Goal: Information Seeking & Learning: Learn about a topic

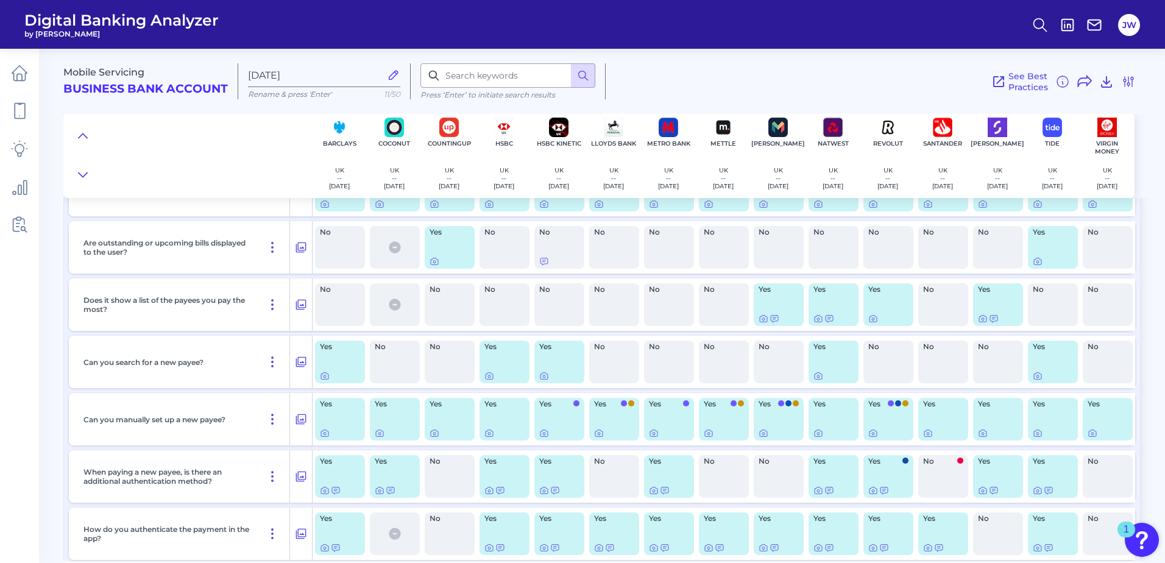
scroll to position [3229, 0]
click at [324, 375] on icon at bounding box center [325, 375] width 10 height 10
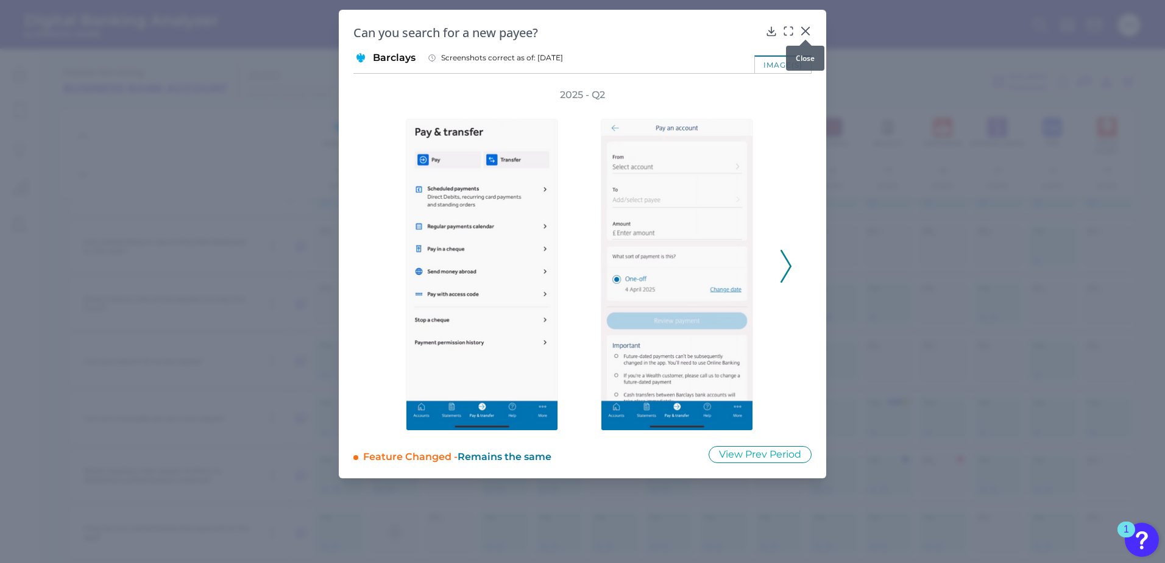
click at [810, 33] on icon at bounding box center [805, 31] width 12 height 12
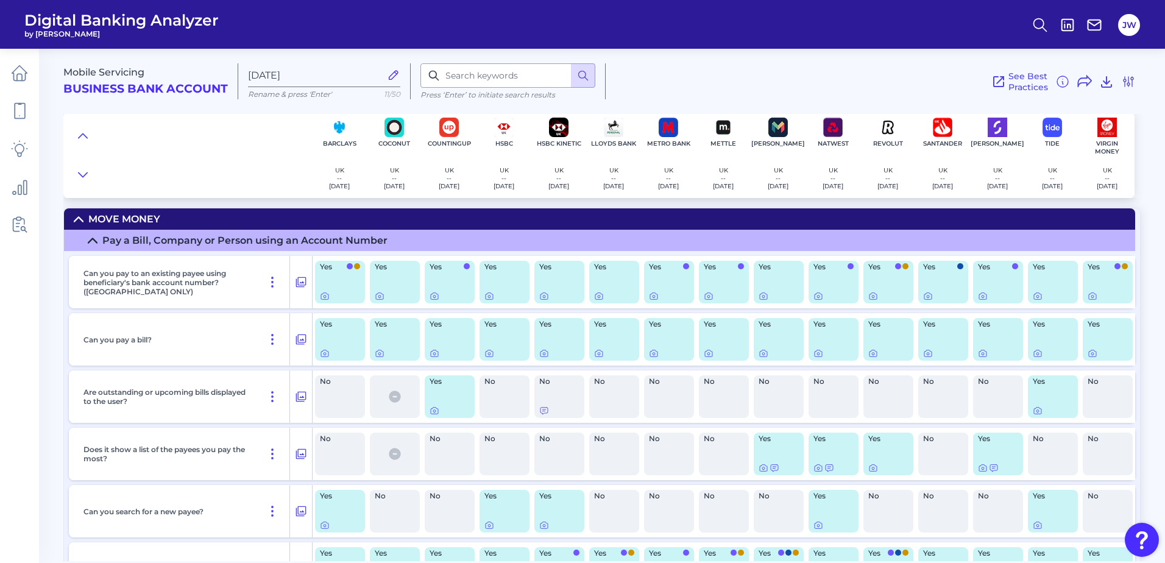
scroll to position [3047, 0]
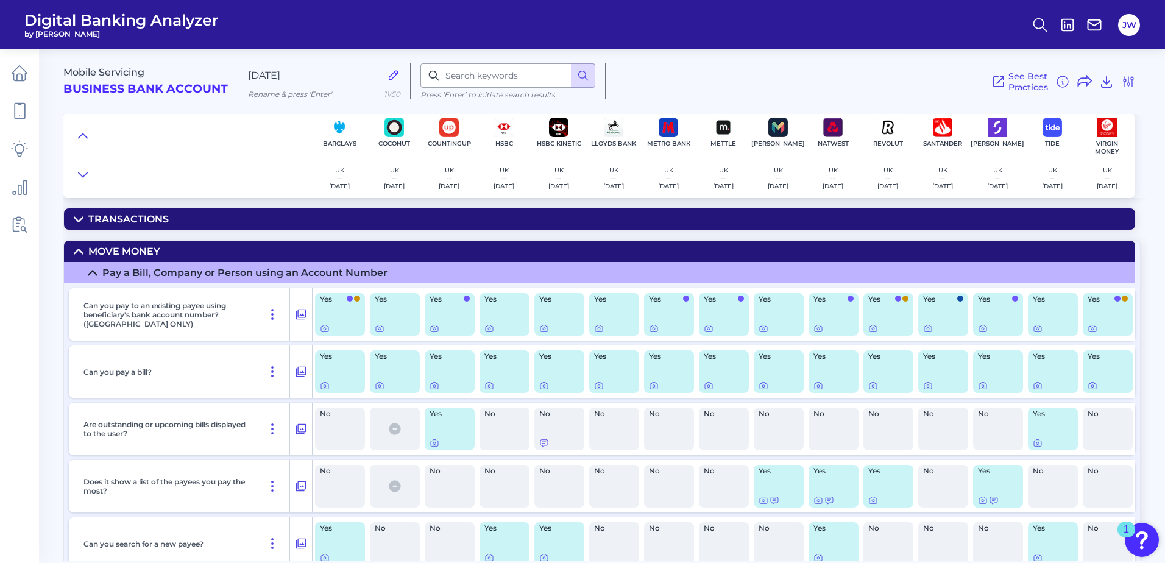
click at [213, 249] on summary "Move Money" at bounding box center [599, 251] width 1071 height 21
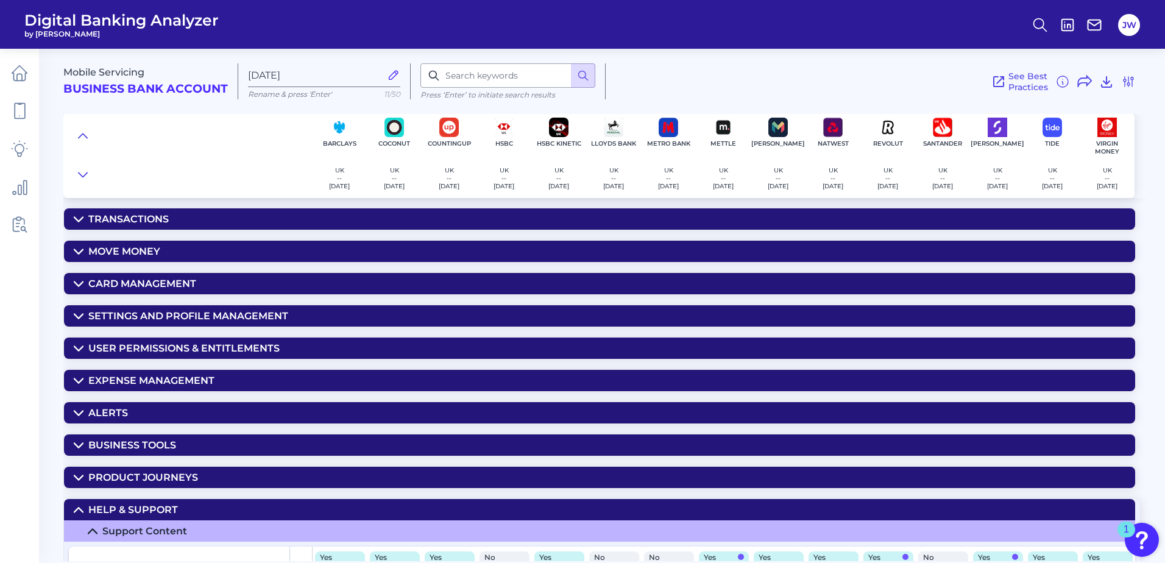
click at [213, 249] on summary "Move Money" at bounding box center [599, 251] width 1071 height 21
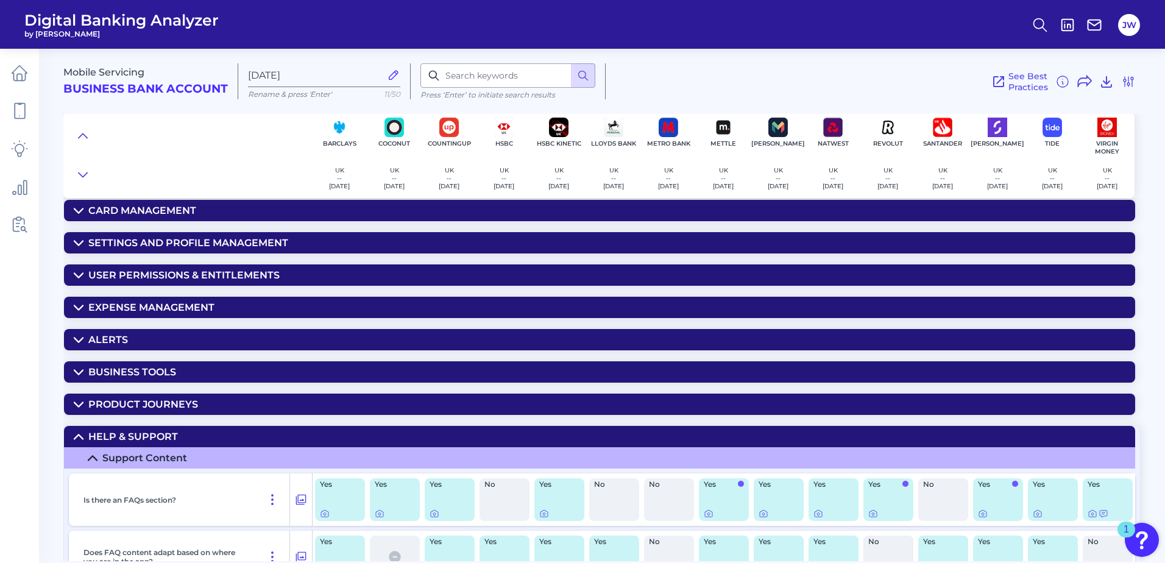
click at [155, 433] on div "Help & Support" at bounding box center [133, 437] width 90 height 12
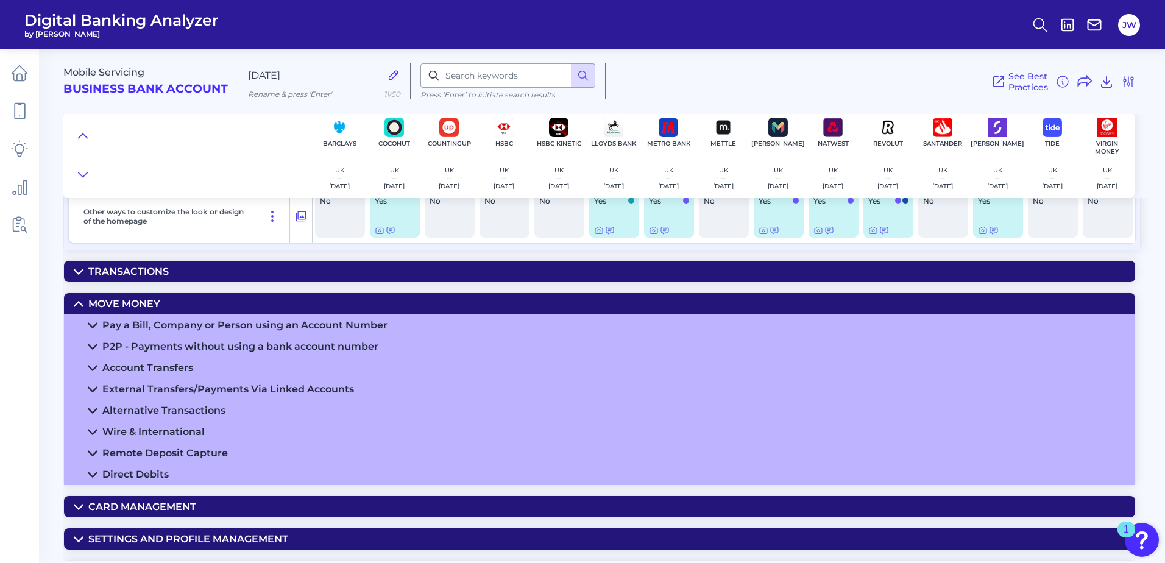
scroll to position [2872, 0]
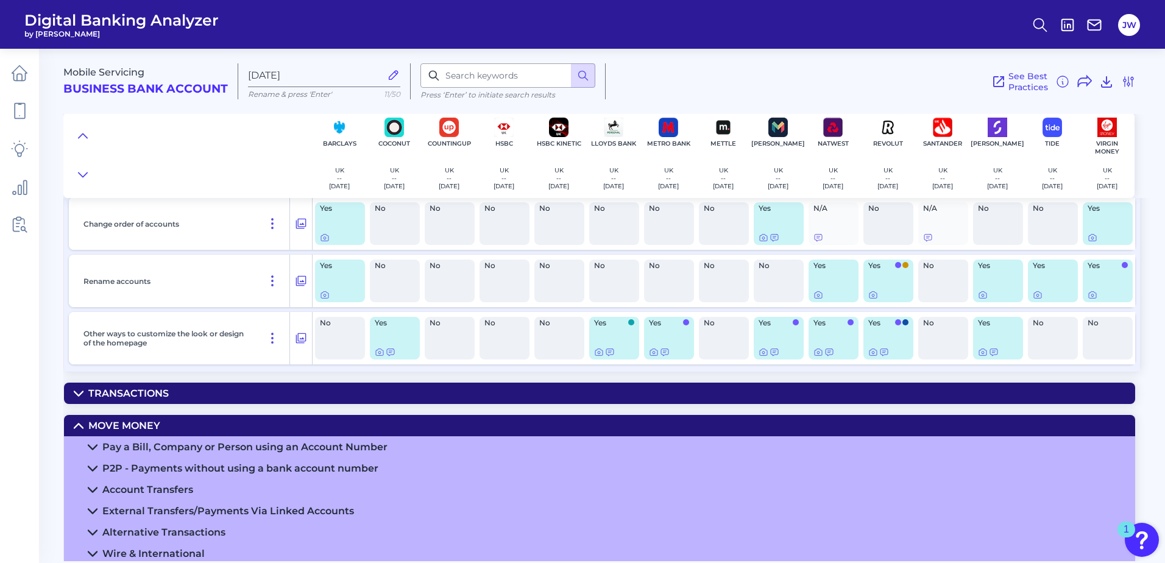
click at [167, 387] on summary "Transactions" at bounding box center [599, 393] width 1071 height 21
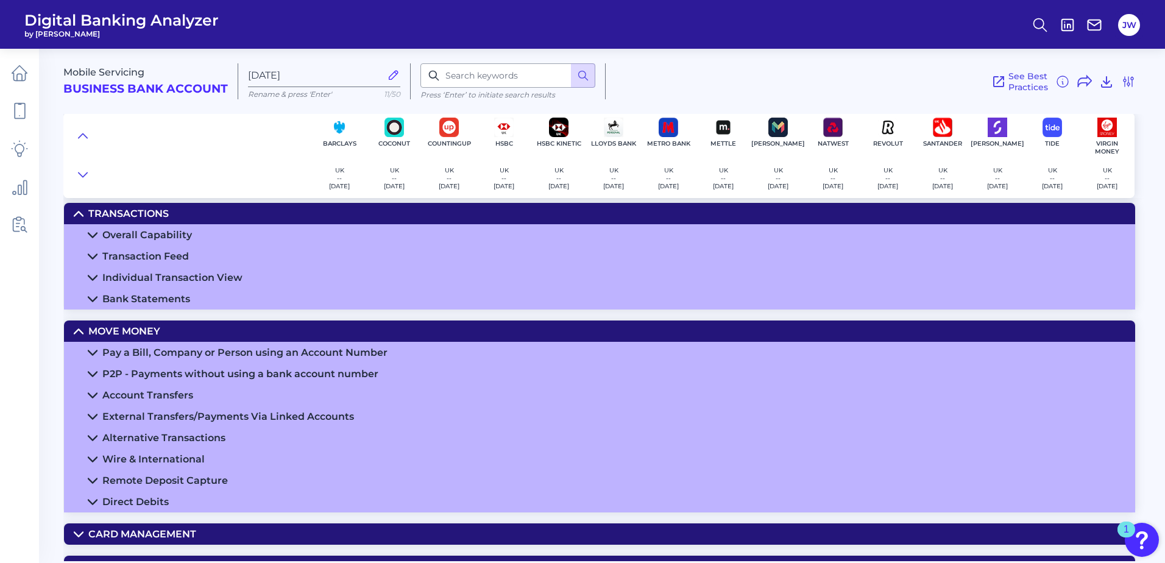
scroll to position [3055, 0]
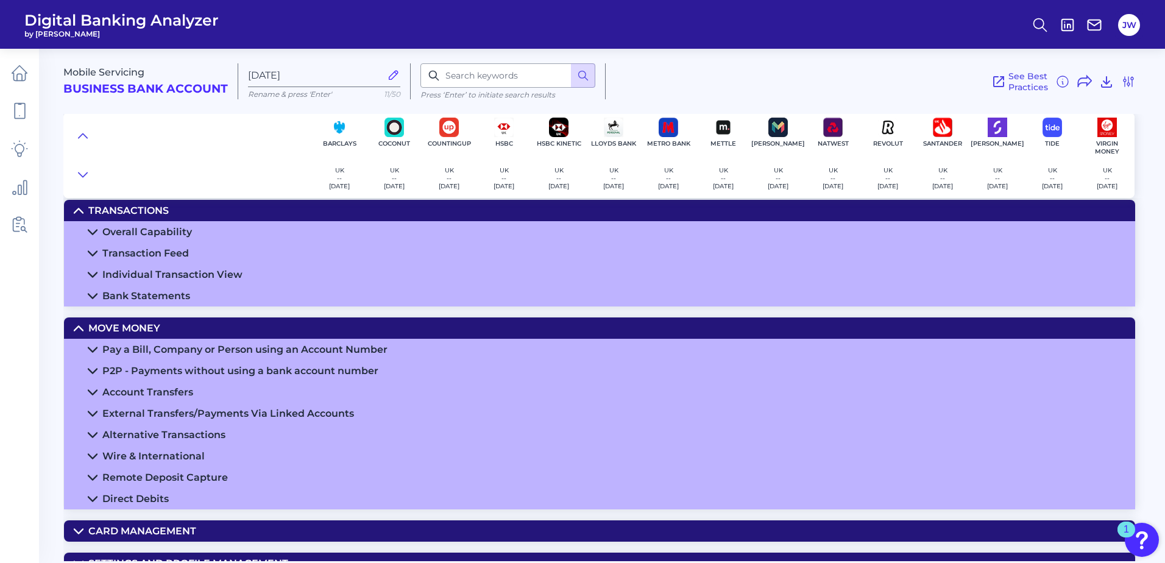
click at [302, 347] on div "Pay a Bill, Company or Person using an Account Number" at bounding box center [244, 350] width 285 height 12
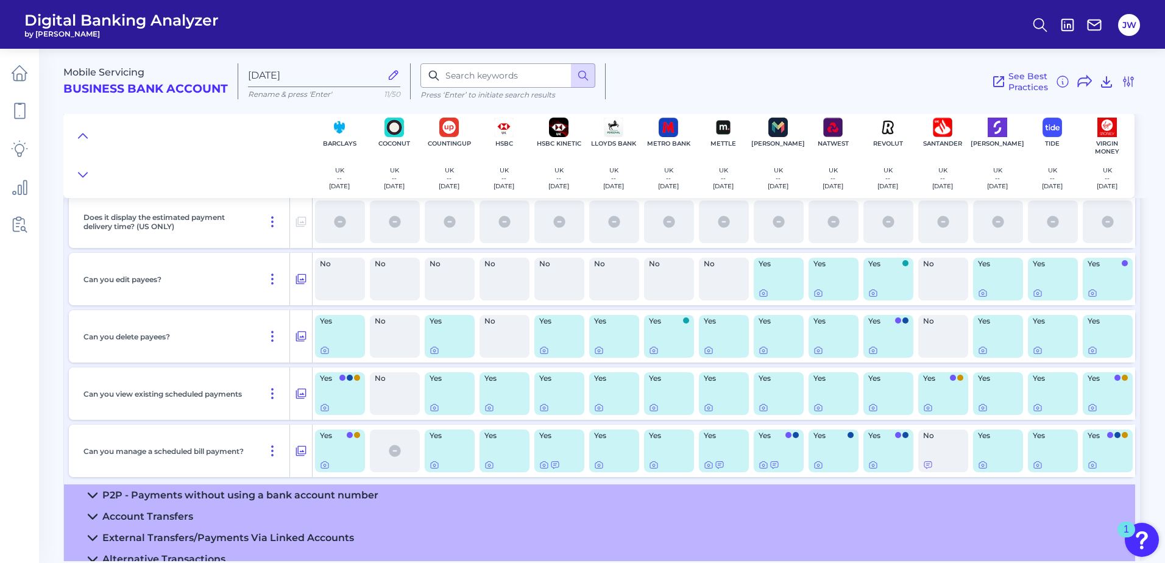
scroll to position [4030, 0]
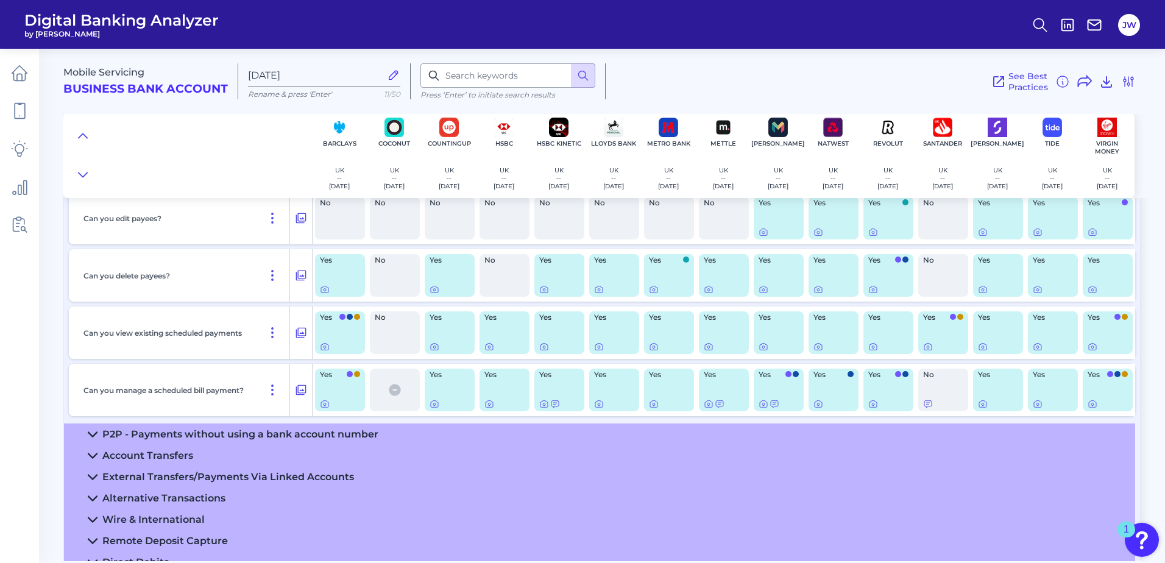
click at [280, 434] on div "P2P - Payments without using a bank account number" at bounding box center [240, 434] width 276 height 12
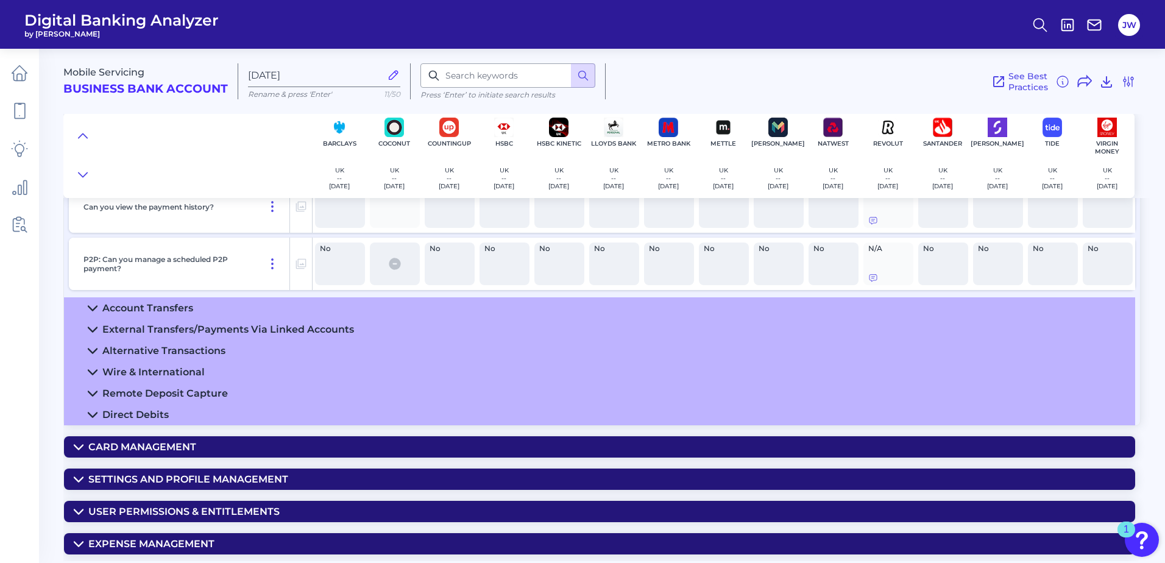
scroll to position [4944, 0]
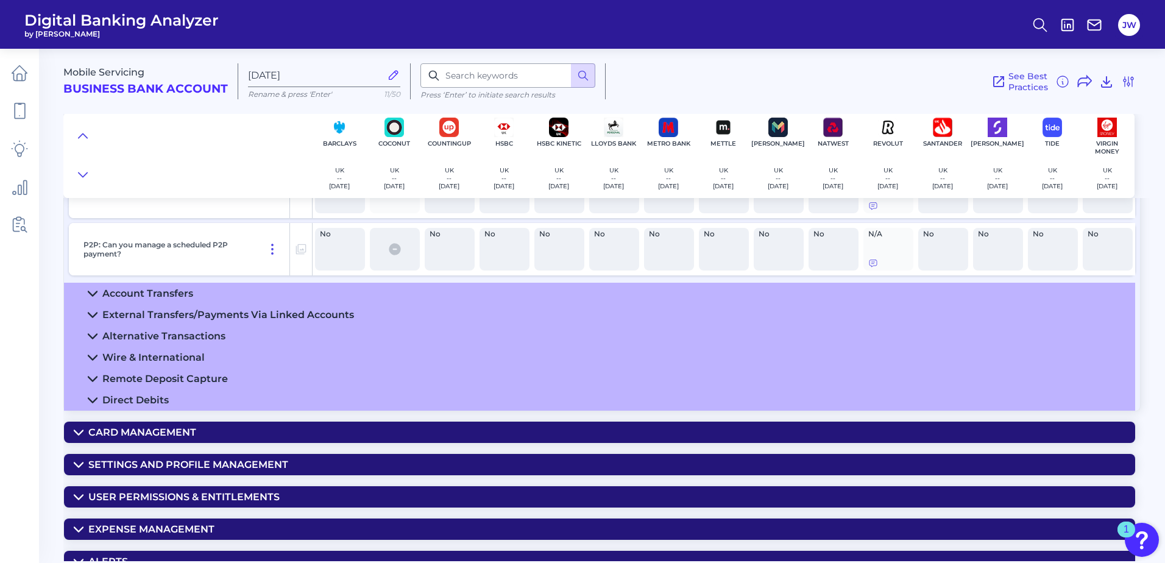
click at [261, 313] on div "External Transfers/Payments Via Linked Accounts" at bounding box center [228, 315] width 252 height 12
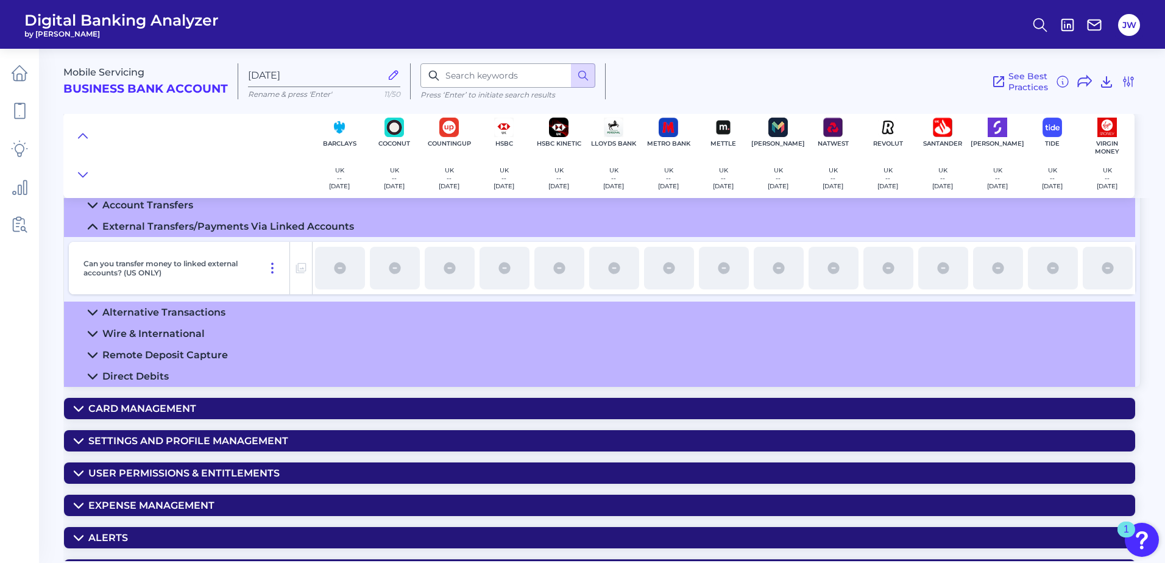
scroll to position [5066, 0]
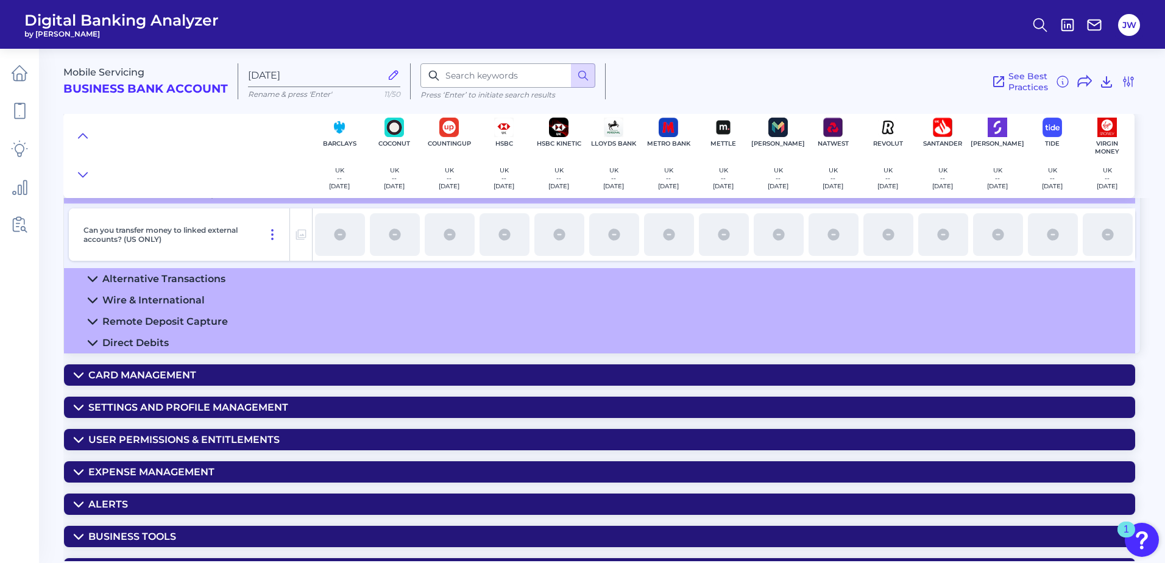
click at [220, 277] on div "Alternative Transactions" at bounding box center [163, 279] width 123 height 12
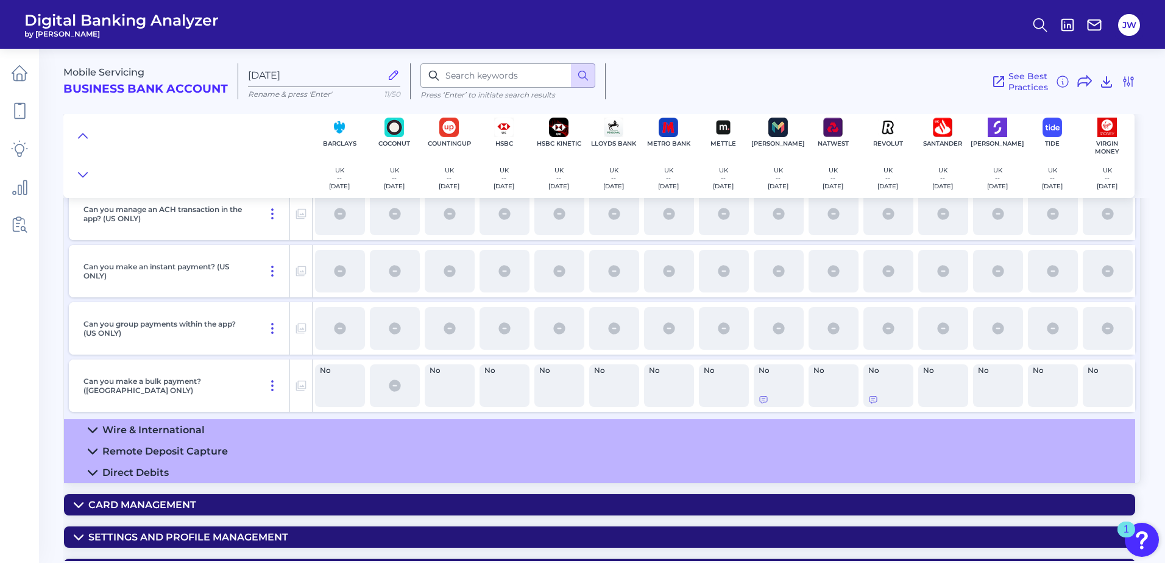
scroll to position [5310, 0]
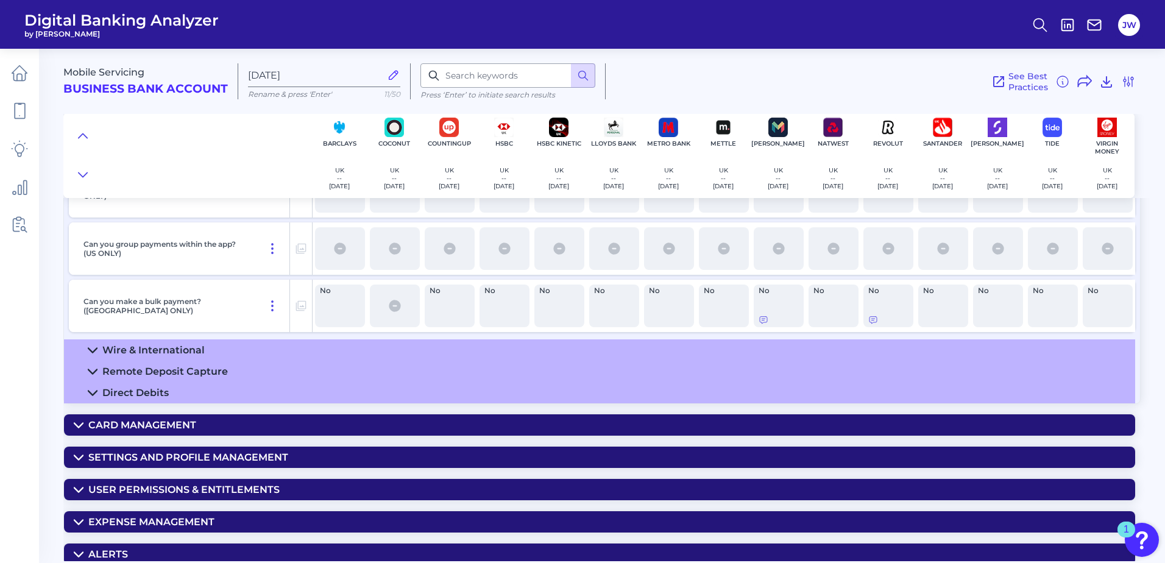
click at [213, 416] on summary "Card Management" at bounding box center [599, 424] width 1071 height 21
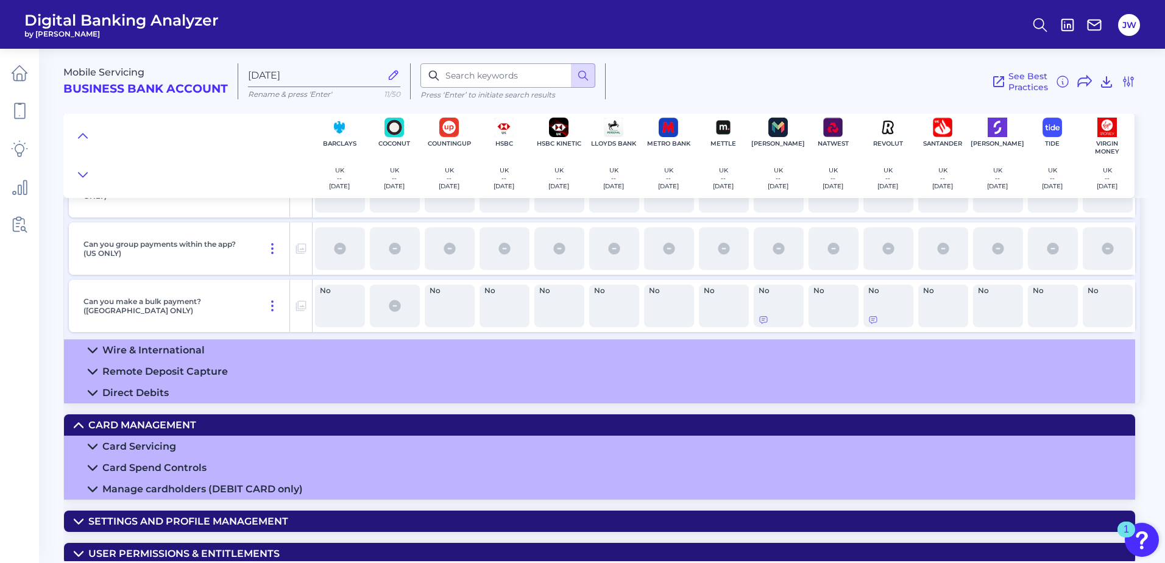
click at [215, 417] on summary "Card Management" at bounding box center [599, 424] width 1071 height 21
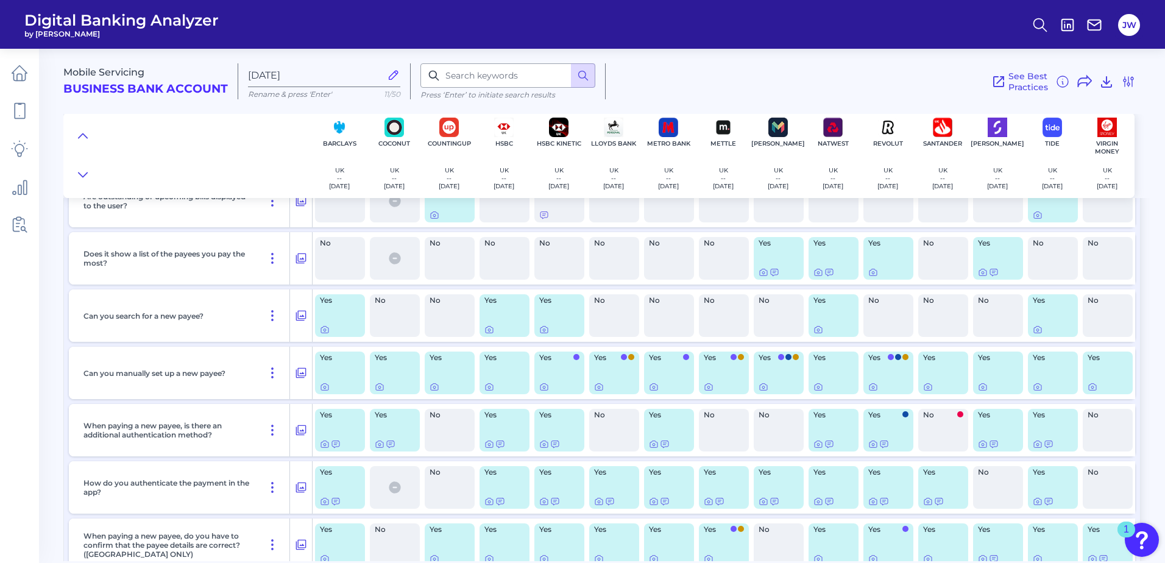
scroll to position [3116, 0]
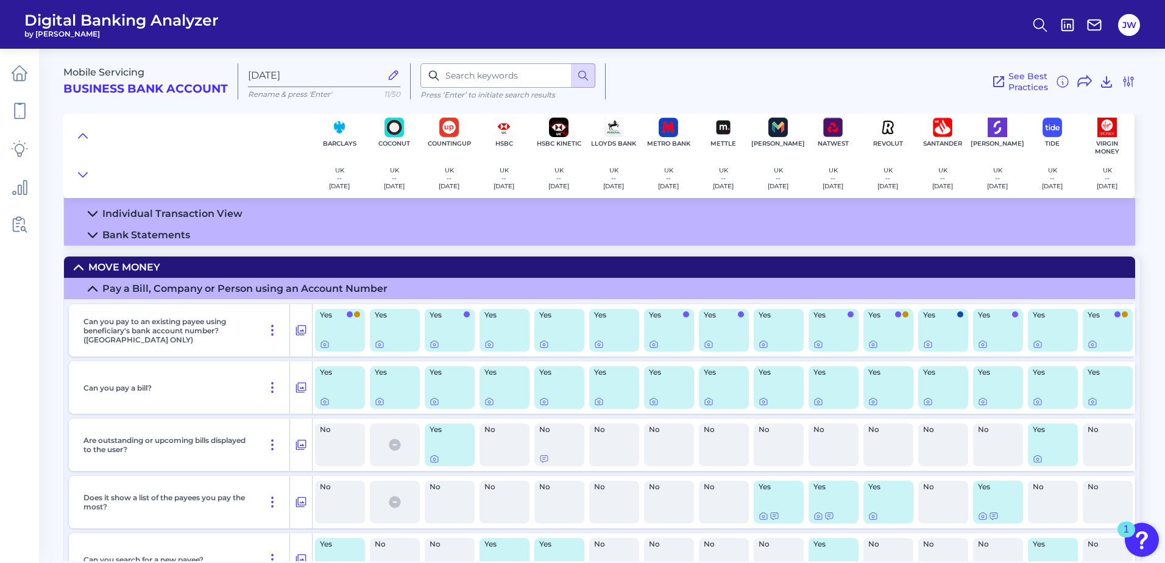
click at [171, 264] on summary "Move Money" at bounding box center [599, 267] width 1071 height 21
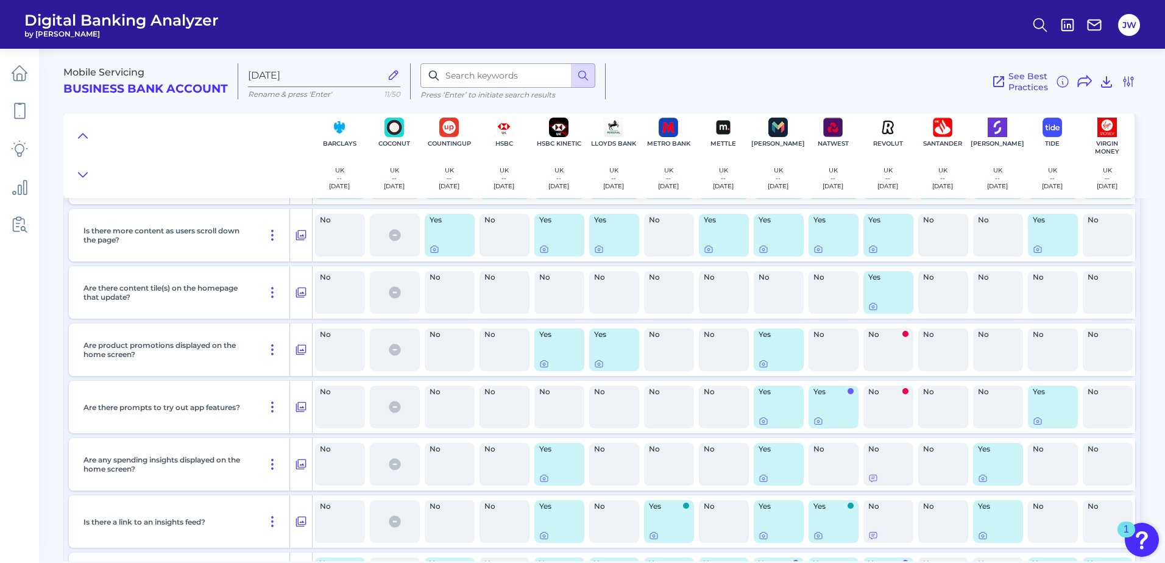
scroll to position [1264, 0]
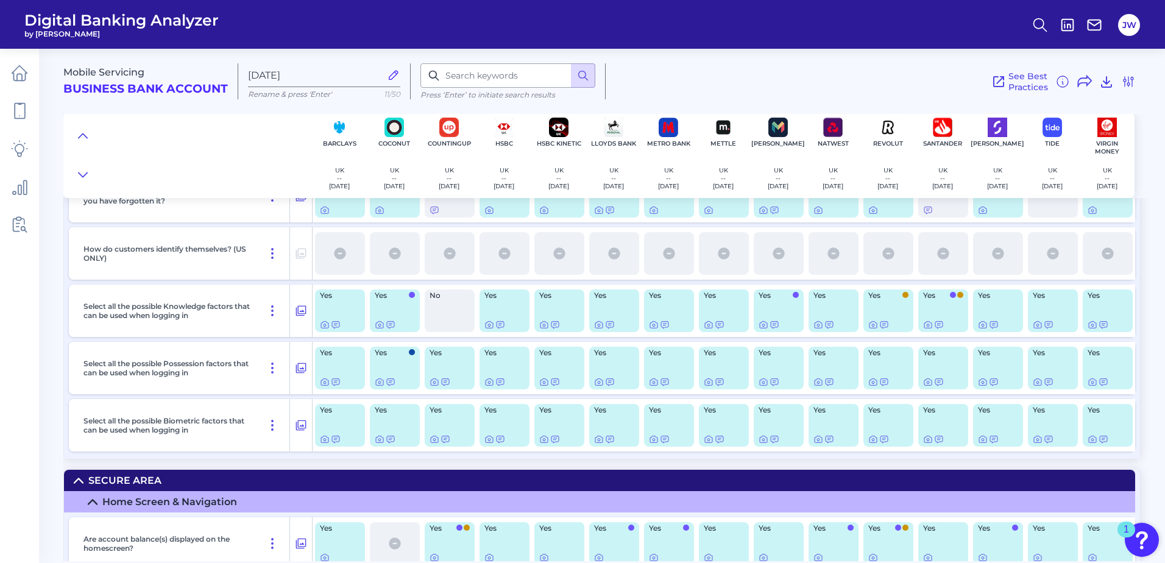
click at [194, 483] on summary "Secure Area" at bounding box center [599, 480] width 1071 height 21
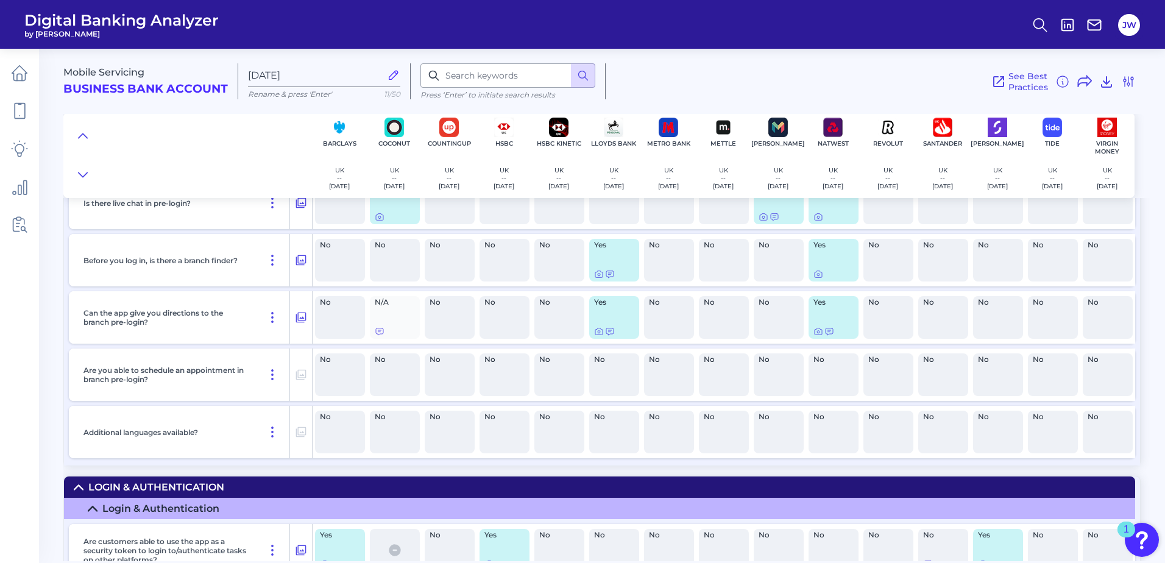
scroll to position [959, 0]
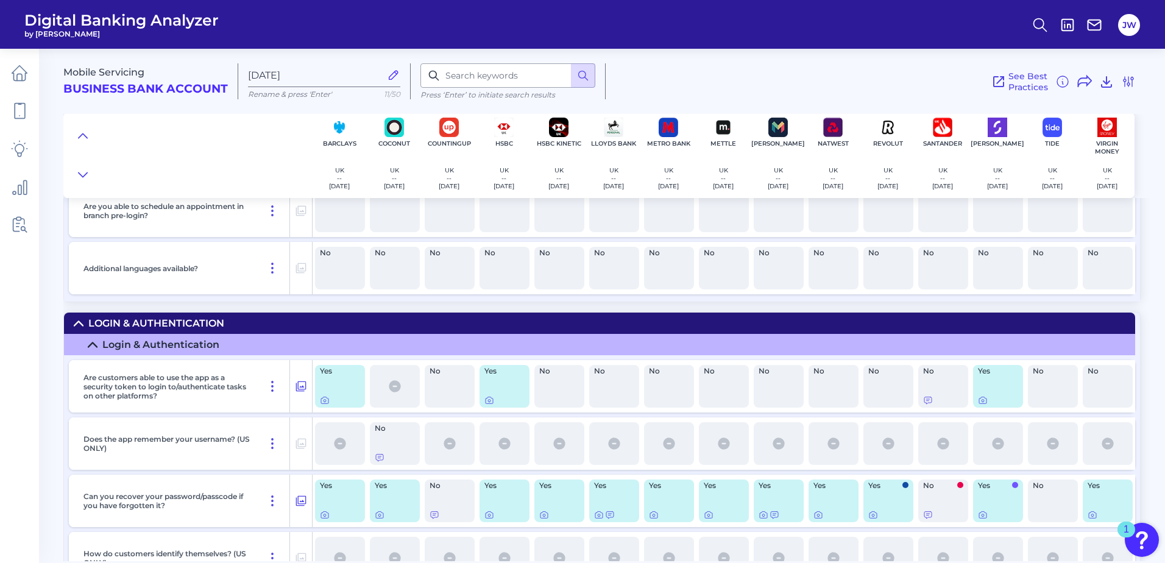
click at [160, 324] on div "Login & Authentication" at bounding box center [156, 323] width 136 height 12
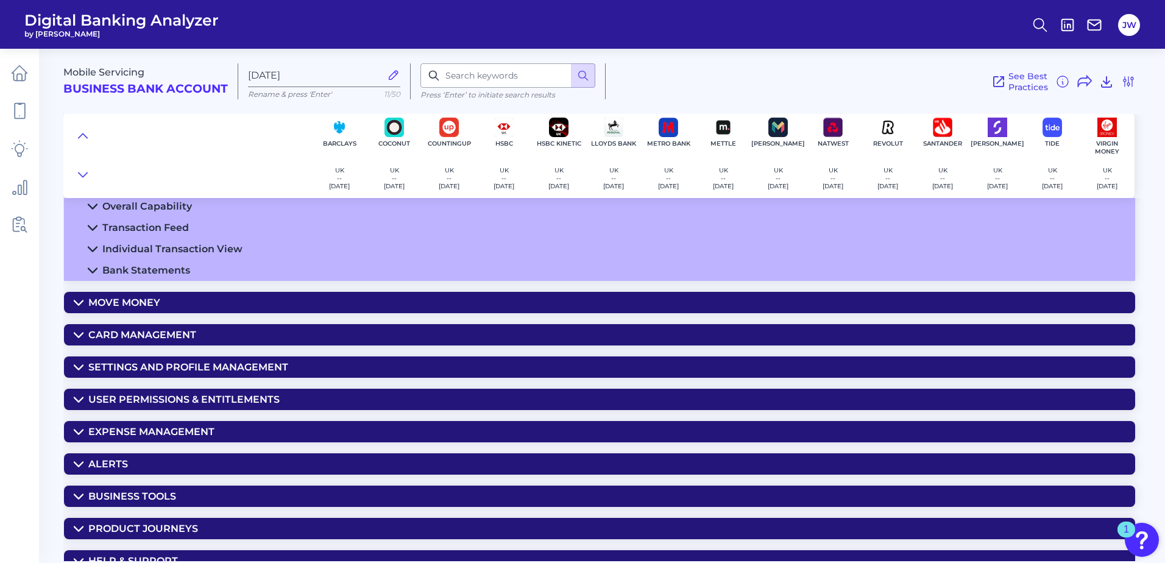
scroll to position [1173, 0]
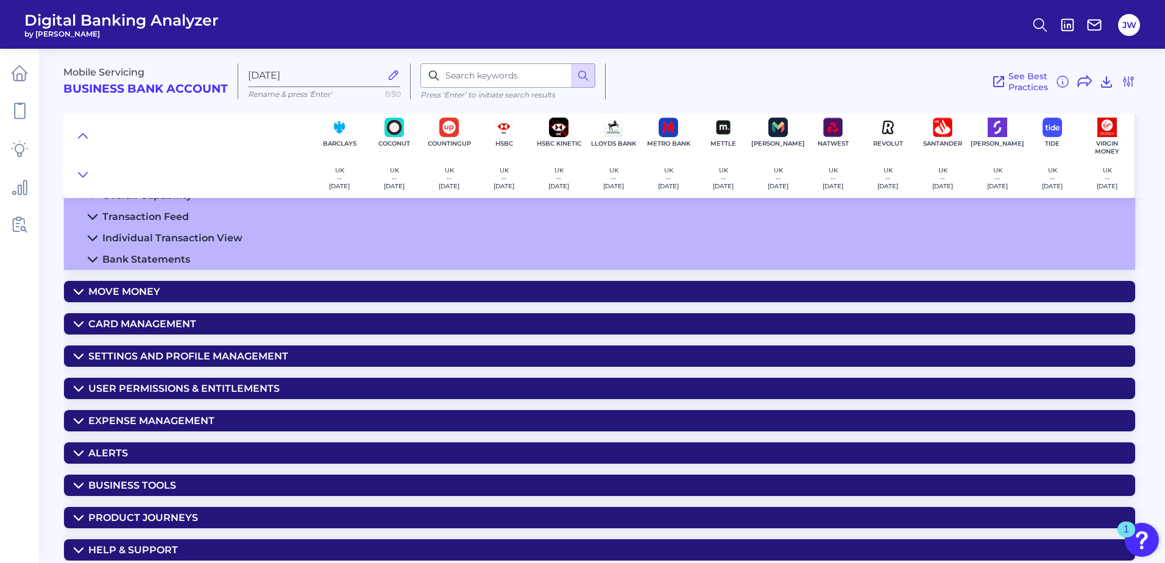
click at [160, 484] on div "Business Tools" at bounding box center [132, 486] width 88 height 12
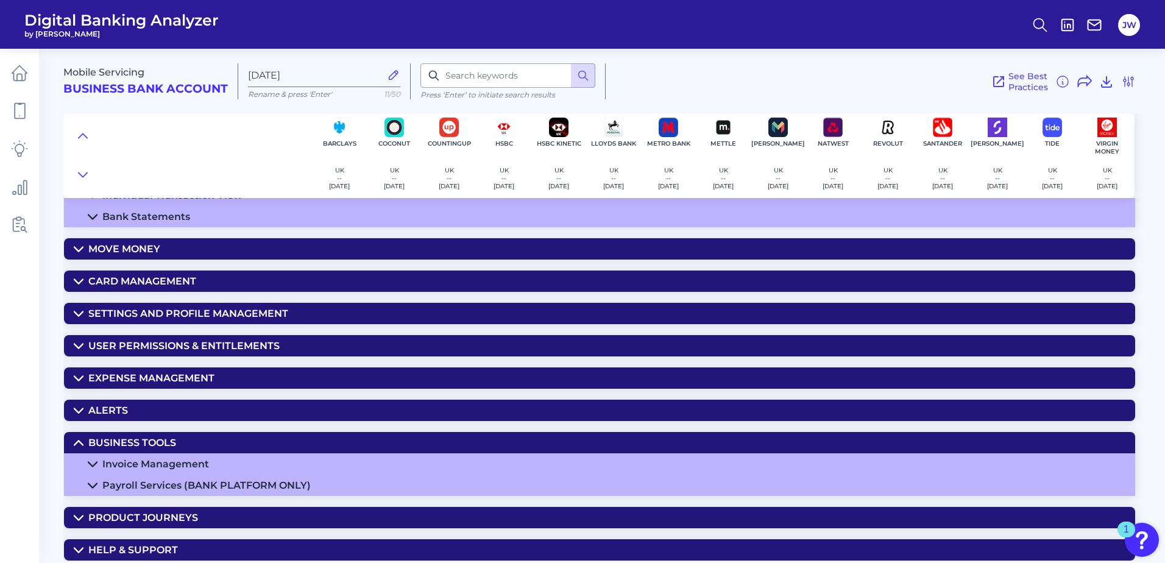
click at [158, 451] on summary "Business Tools" at bounding box center [599, 442] width 1071 height 21
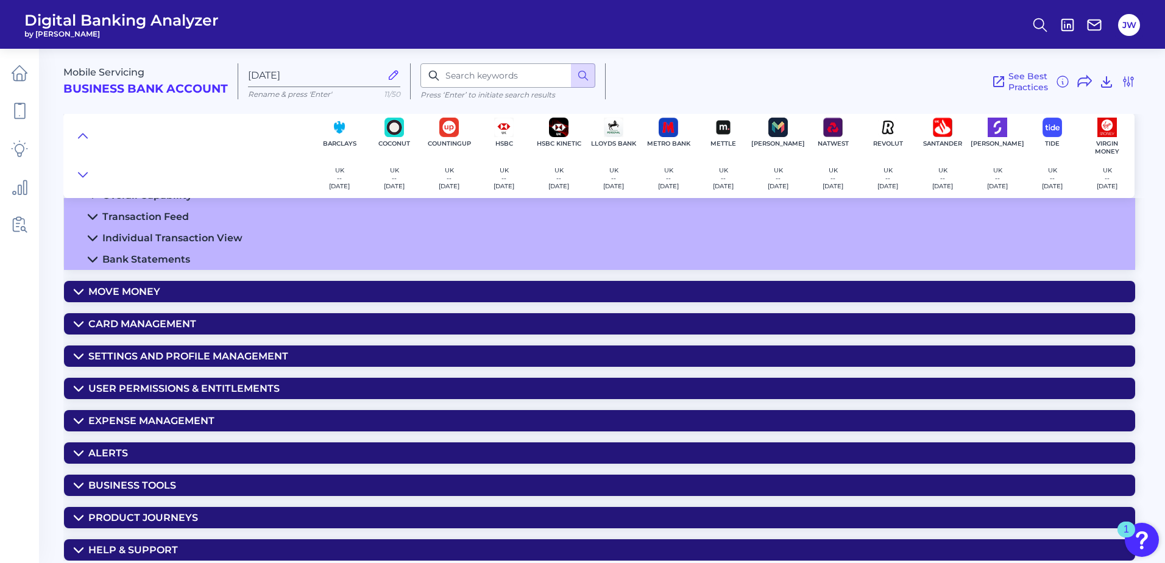
click at [146, 530] on div "Mobile Servicing Business Bank Account [DATE][FINANCIAL_ID] Rename & press 'Ent…" at bounding box center [614, 301] width 1102 height 522
click at [152, 516] on div "Product Journeys" at bounding box center [143, 518] width 110 height 12
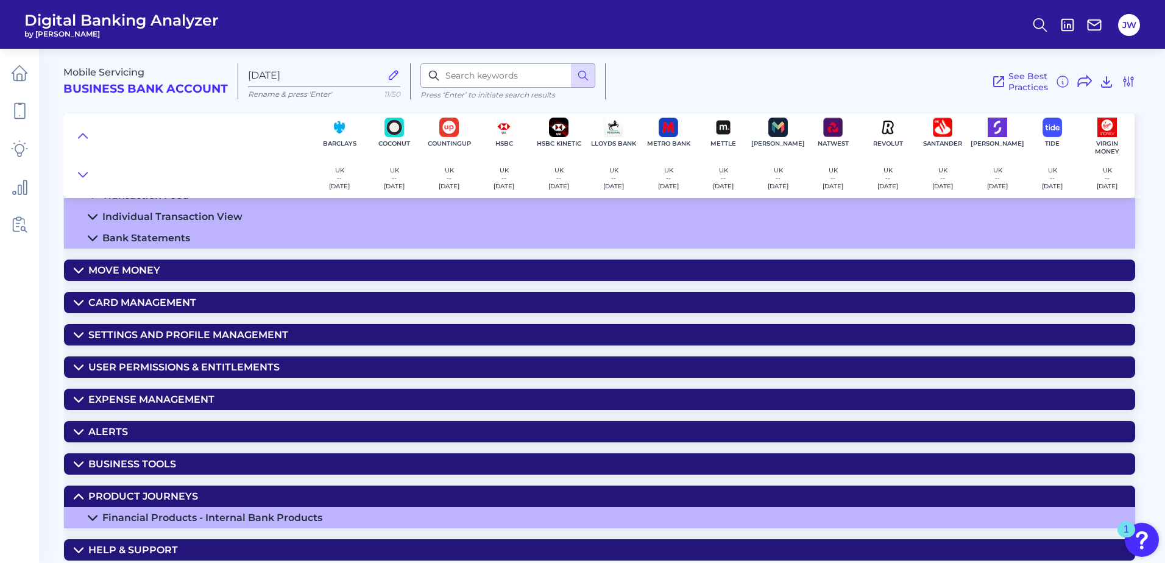
click at [172, 493] on div "Product Journeys" at bounding box center [143, 497] width 110 height 12
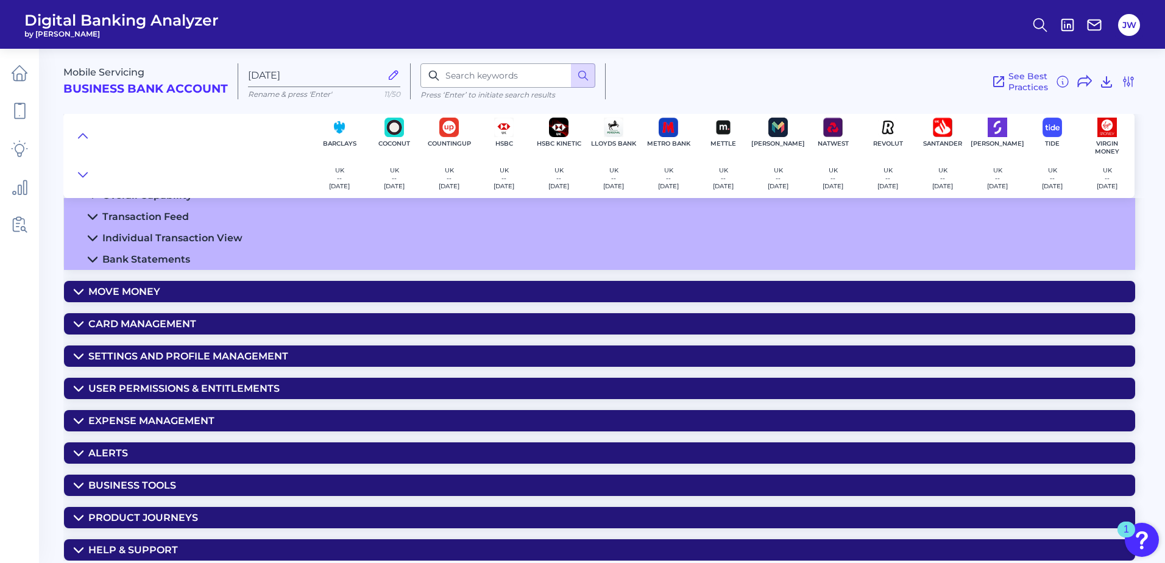
click at [150, 292] on div "Move Money" at bounding box center [124, 292] width 72 height 12
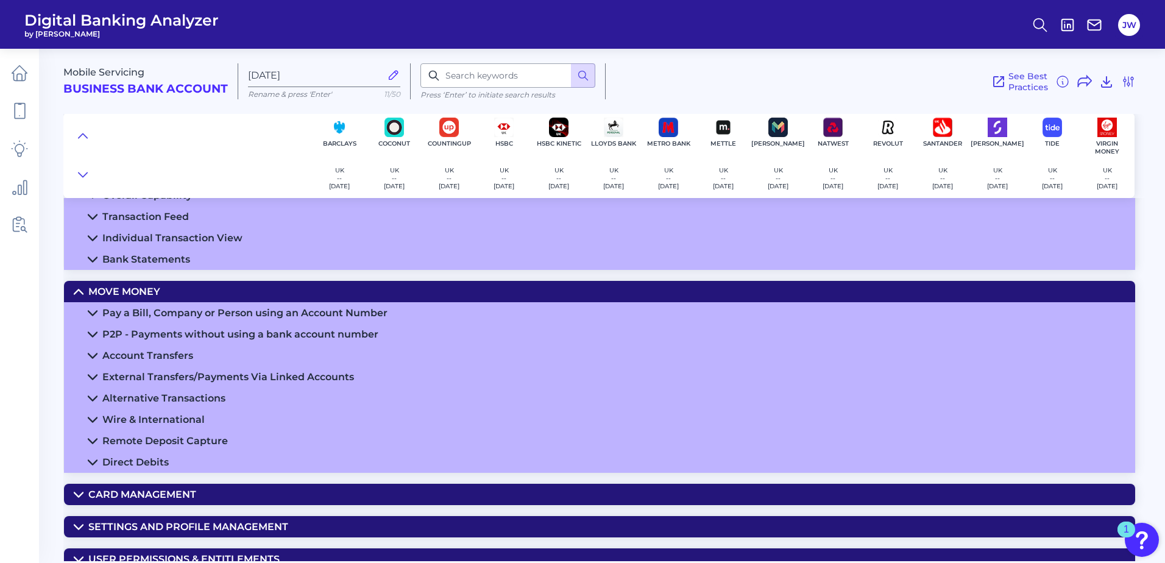
click at [154, 306] on summary "Pay a Bill, Company or Person using an Account Number" at bounding box center [599, 312] width 1071 height 21
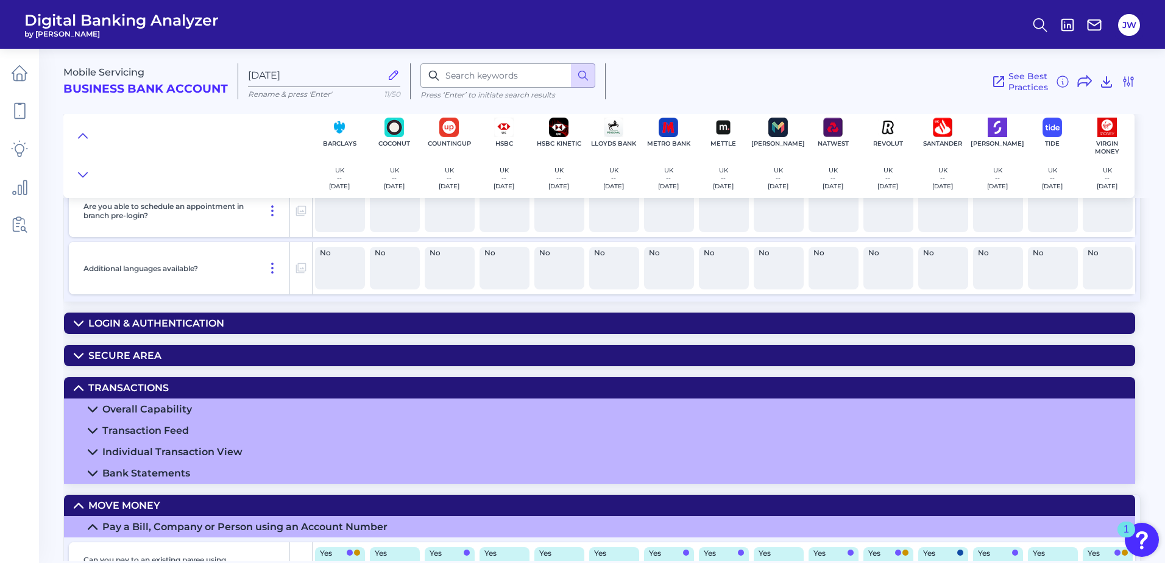
scroll to position [980, 0]
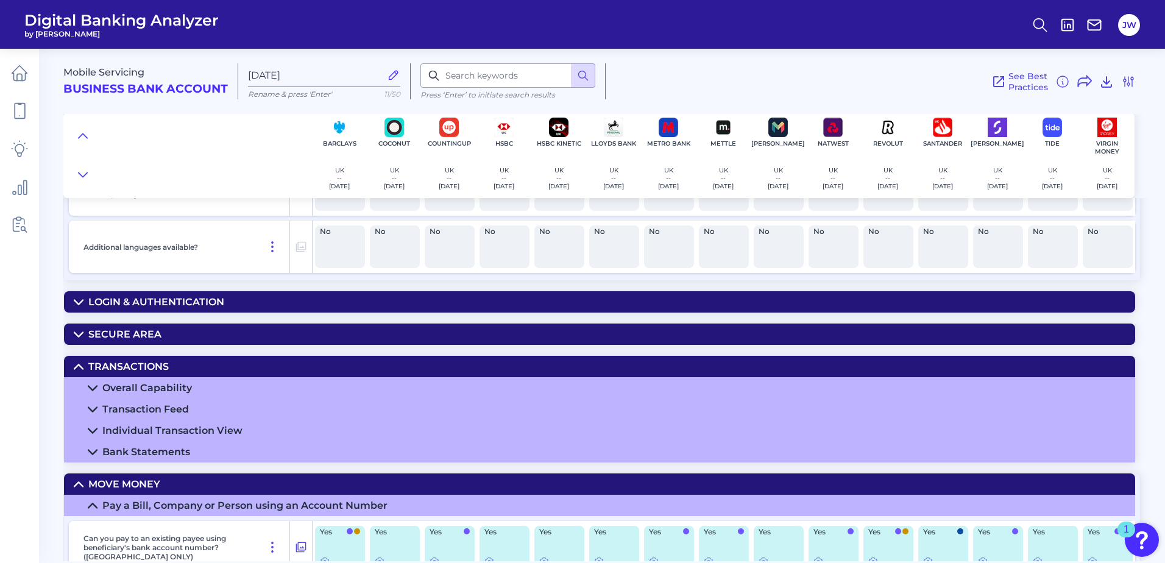
click at [171, 386] on div "Overall Capability" at bounding box center [147, 388] width 90 height 12
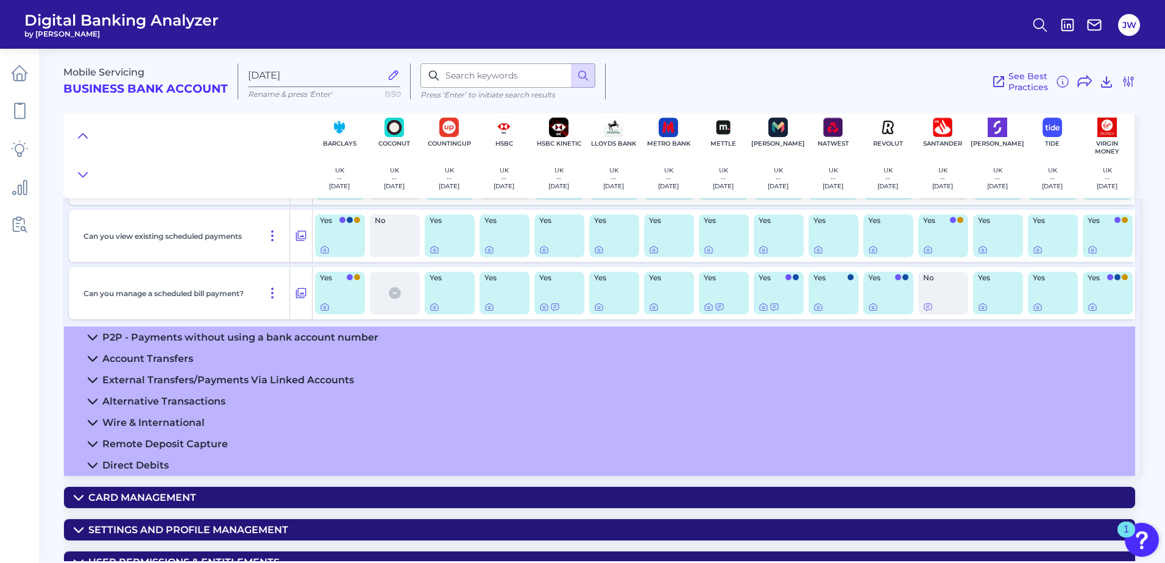
scroll to position [2565, 0]
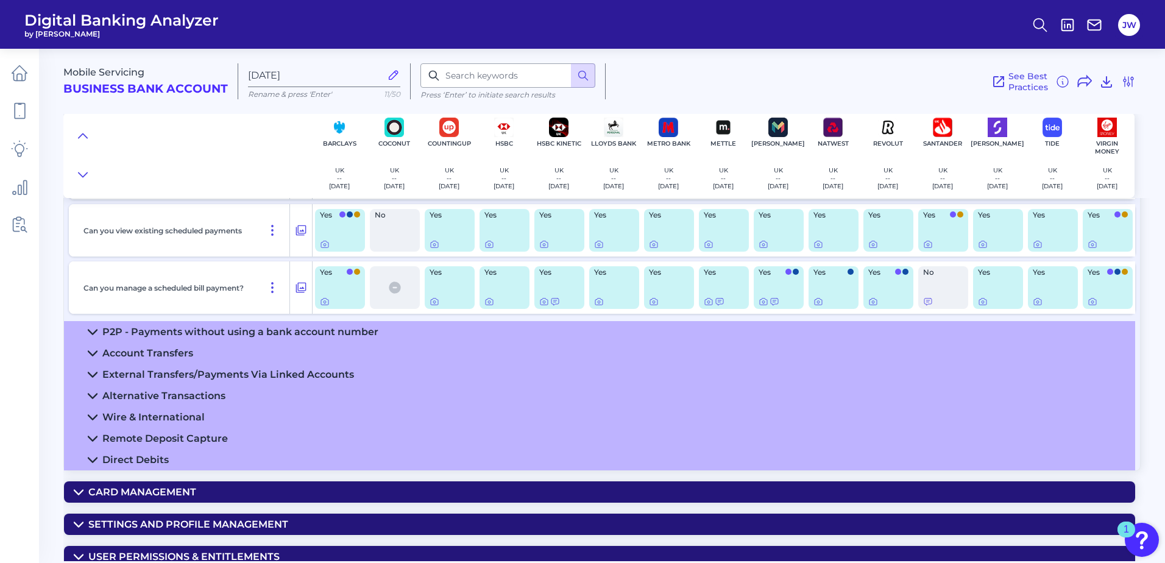
click at [190, 433] on div "Remote Deposit Capture" at bounding box center [165, 439] width 126 height 12
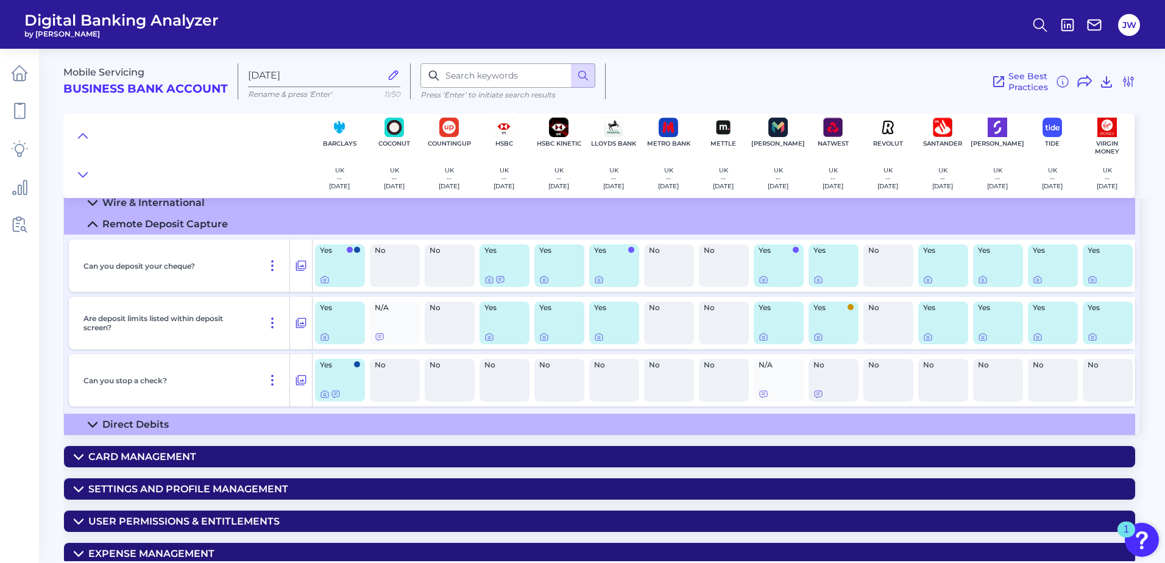
scroll to position [2808, 0]
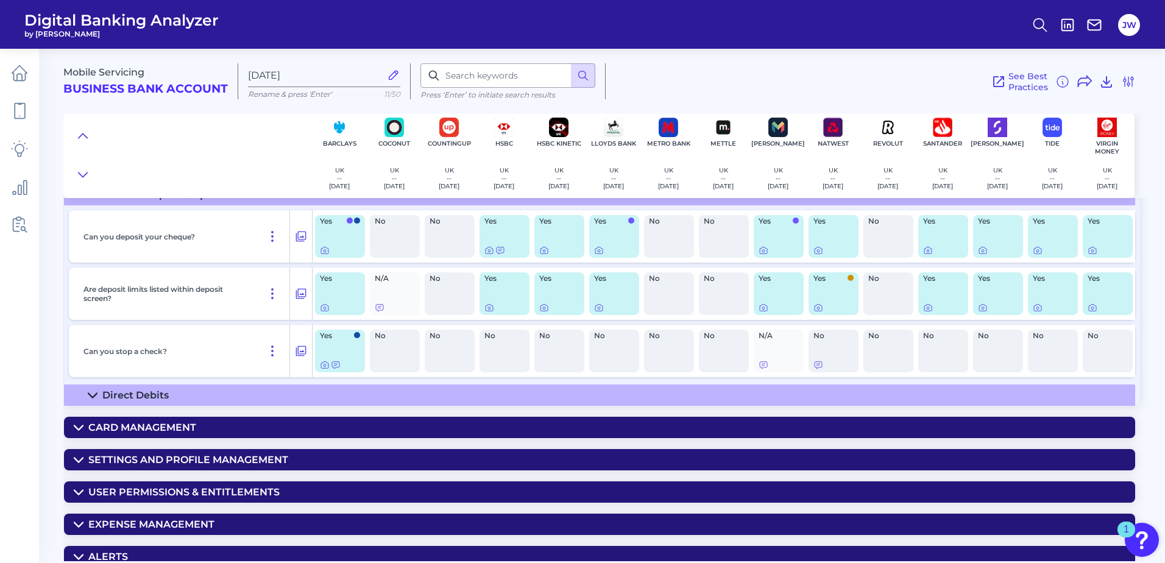
click at [216, 389] on summary "Direct Debits" at bounding box center [599, 394] width 1071 height 21
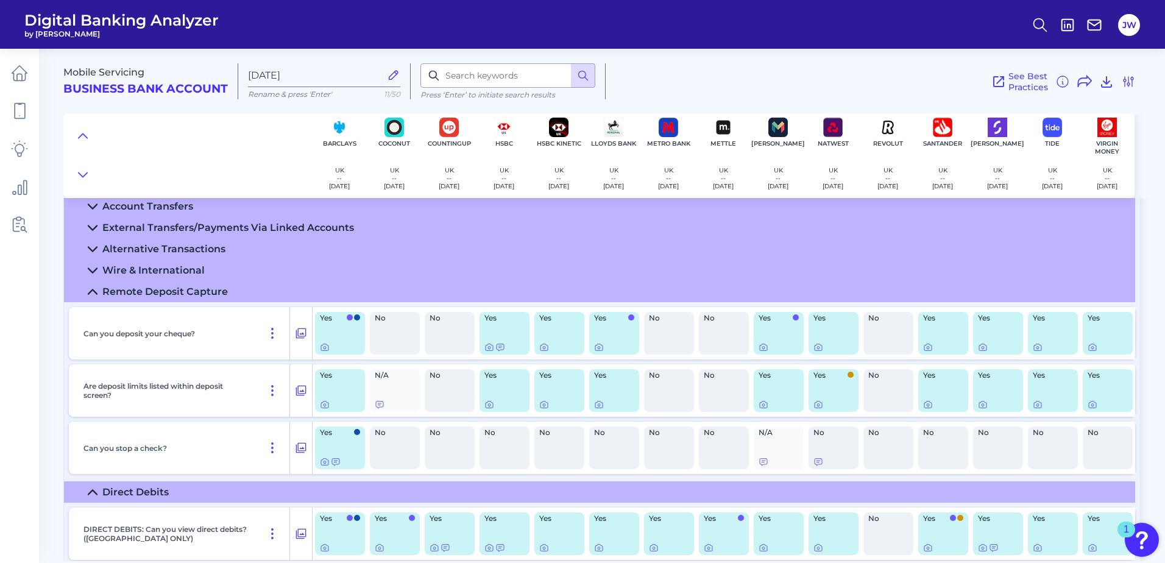
scroll to position [2626, 0]
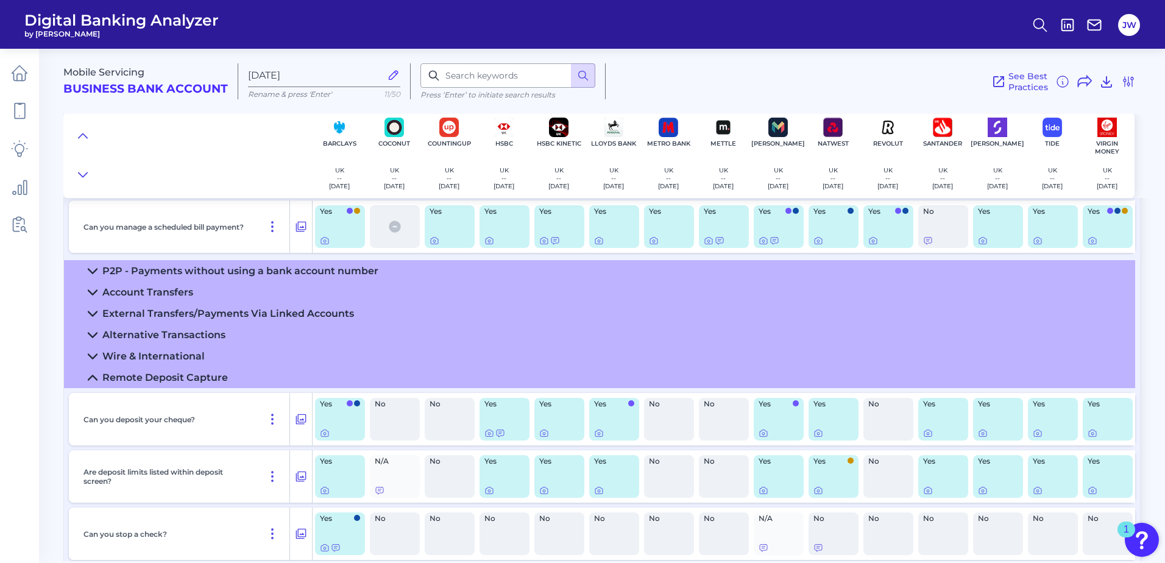
click at [156, 360] on div "Wire & International" at bounding box center [153, 356] width 102 height 12
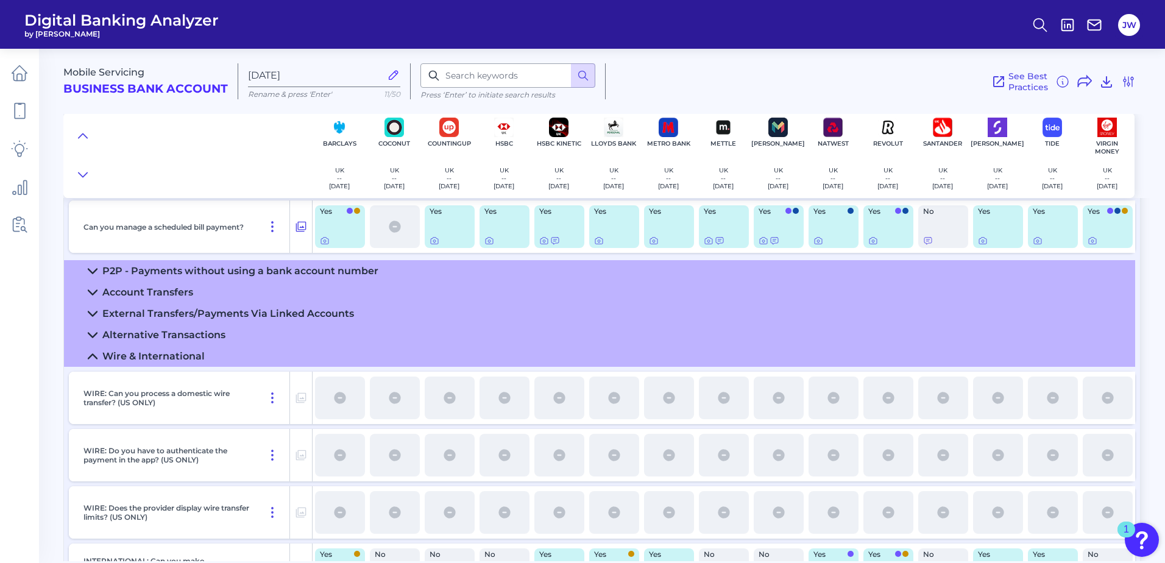
click at [201, 338] on div "Alternative Transactions" at bounding box center [163, 335] width 123 height 12
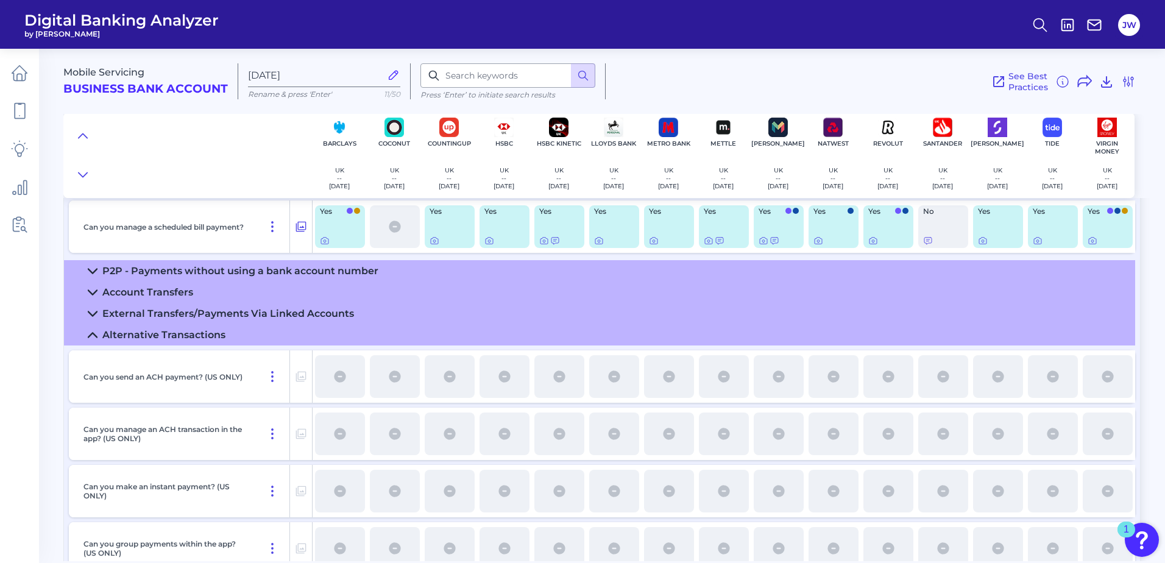
click at [213, 324] on summary "External Transfers/Payments Via Linked Accounts" at bounding box center [599, 313] width 1071 height 21
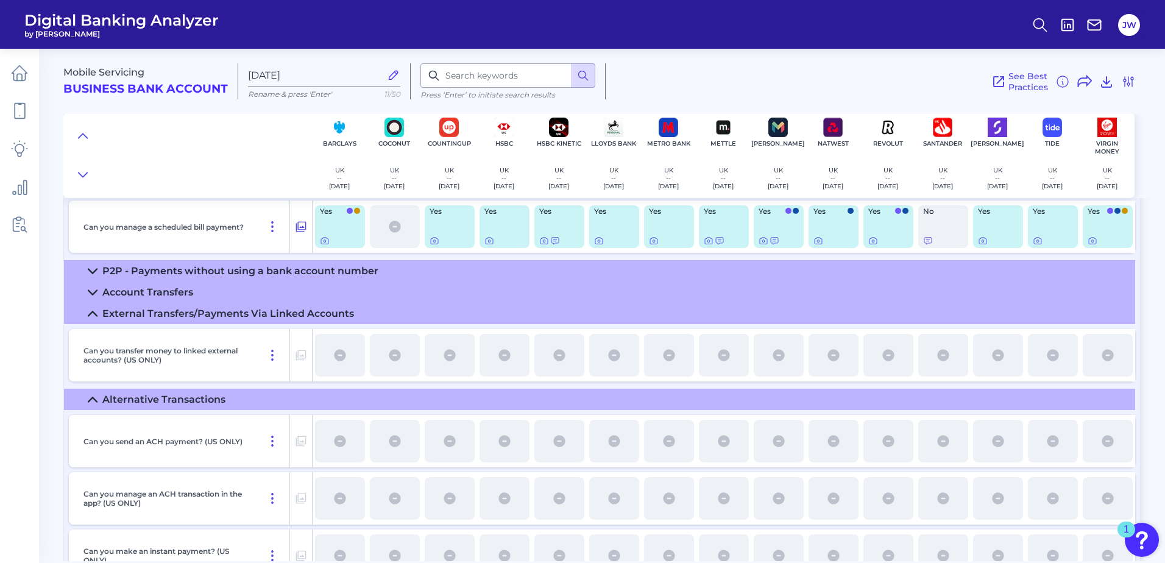
click at [183, 299] on summary "Account Transfers" at bounding box center [599, 292] width 1071 height 21
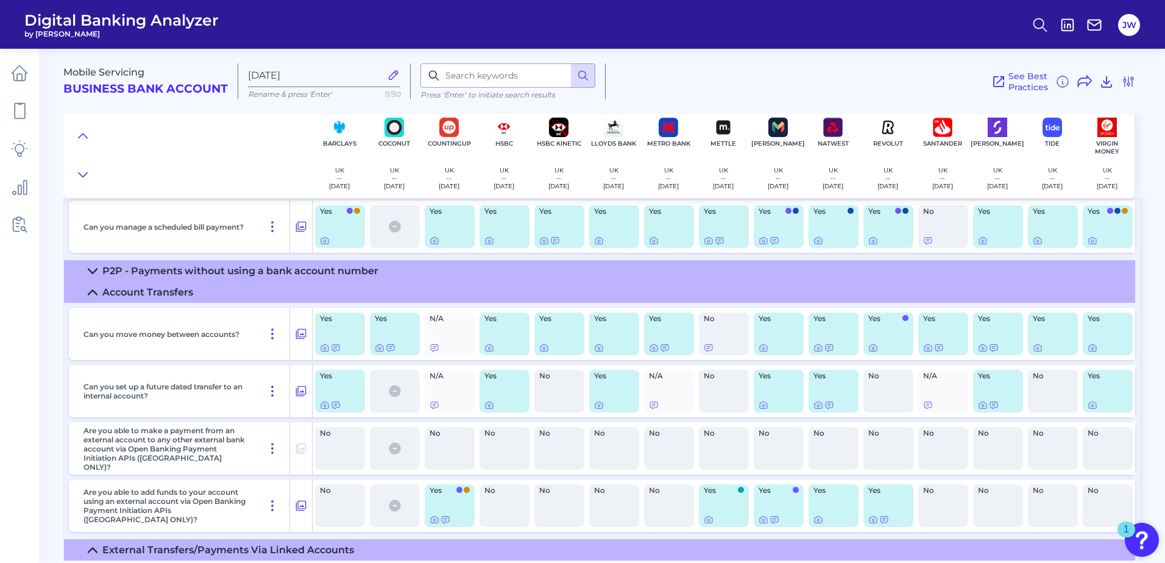
click at [204, 275] on div "P2P - Payments without using a bank account number" at bounding box center [240, 271] width 276 height 12
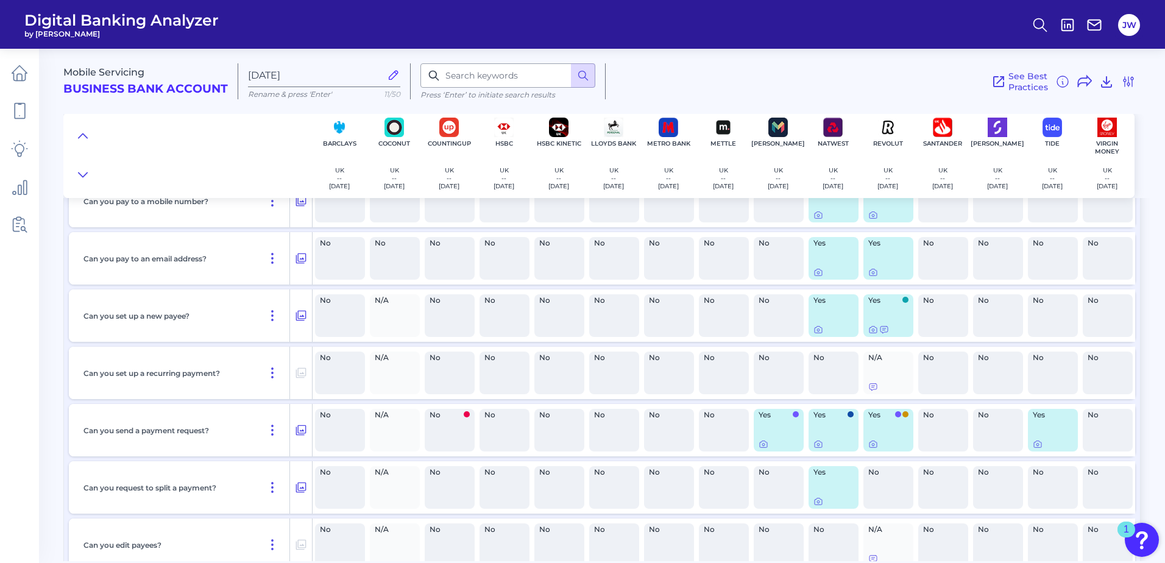
scroll to position [2930, 0]
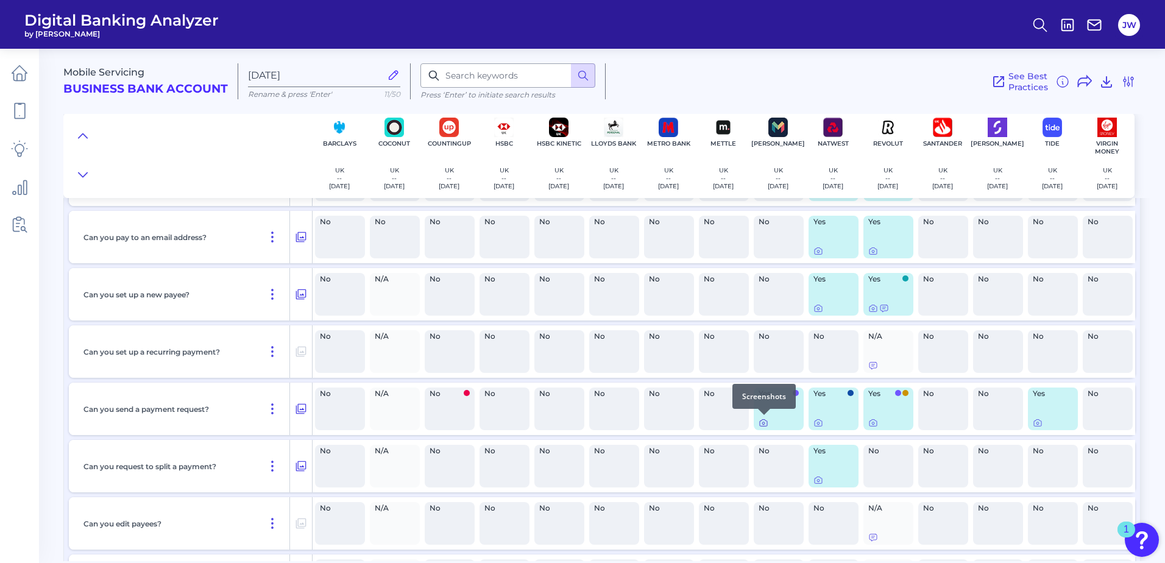
click at [763, 422] on icon at bounding box center [764, 423] width 10 height 10
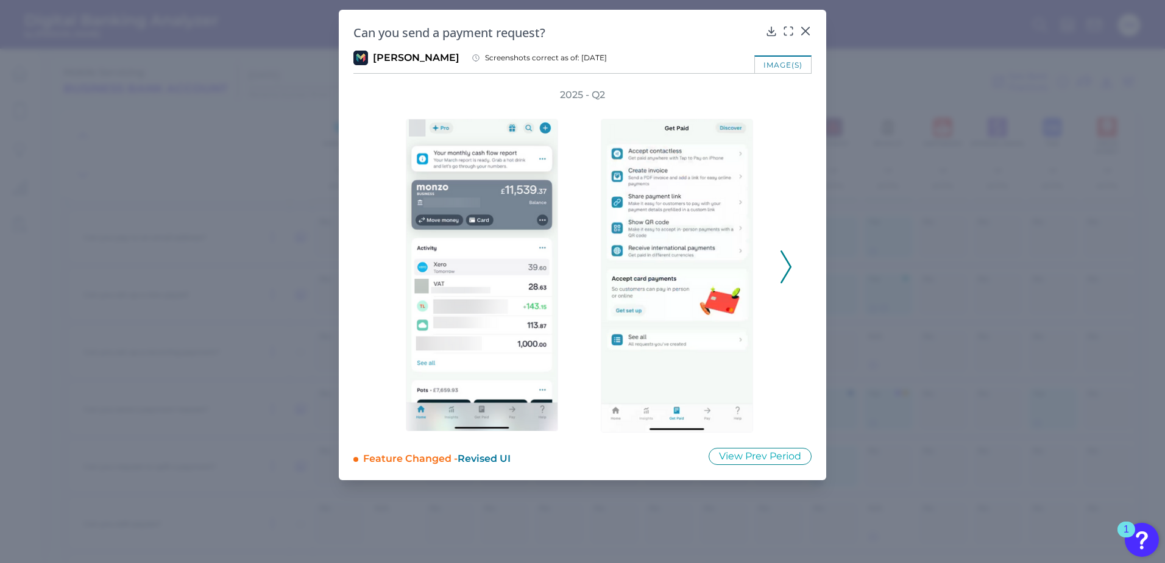
click at [792, 266] on button at bounding box center [786, 266] width 12 height 33
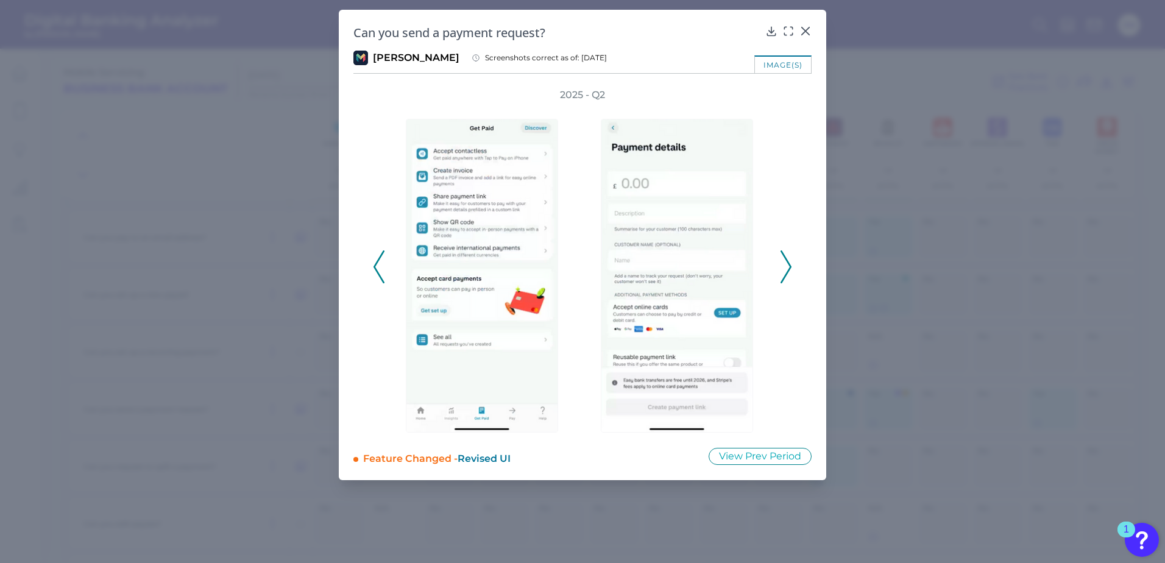
click at [792, 266] on button at bounding box center [786, 266] width 12 height 33
